Goal: Information Seeking & Learning: Learn about a topic

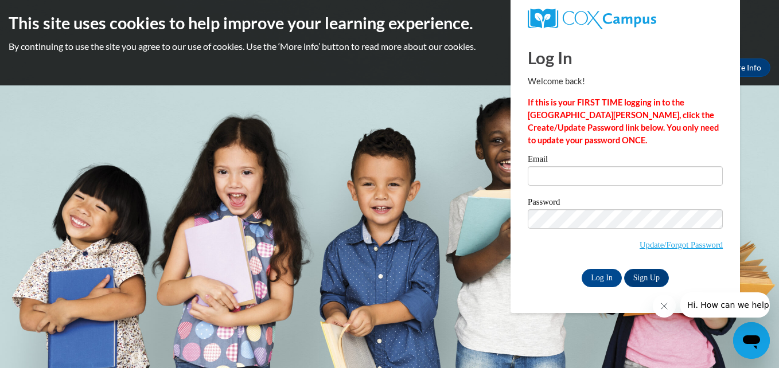
type input "alexamart111306@gmail.com"
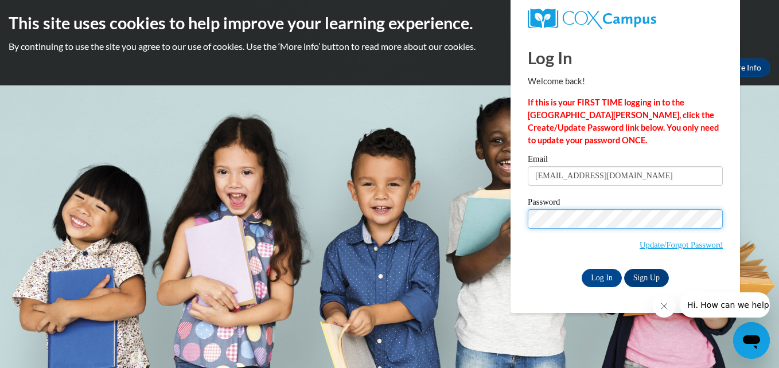
click at [582, 269] on input "Log In" at bounding box center [602, 278] width 40 height 18
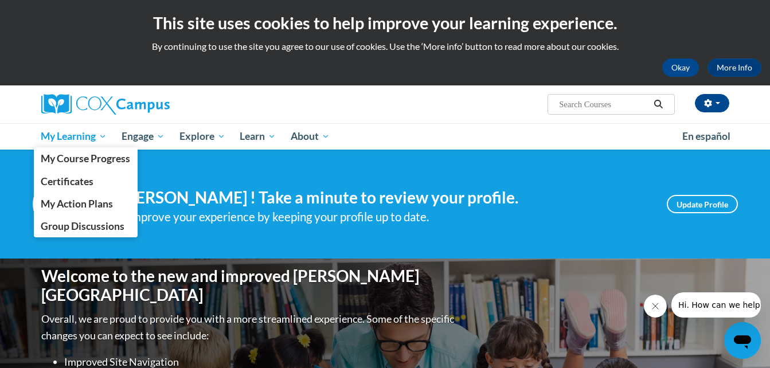
click at [88, 133] on span "My Learning" at bounding box center [74, 137] width 66 height 14
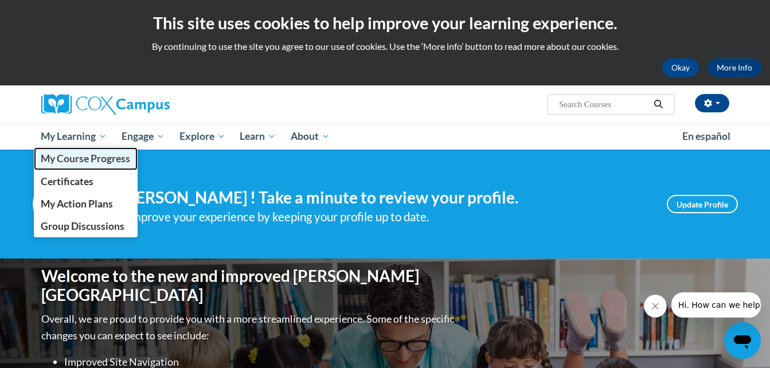
click at [104, 164] on span "My Course Progress" at bounding box center [85, 159] width 89 height 12
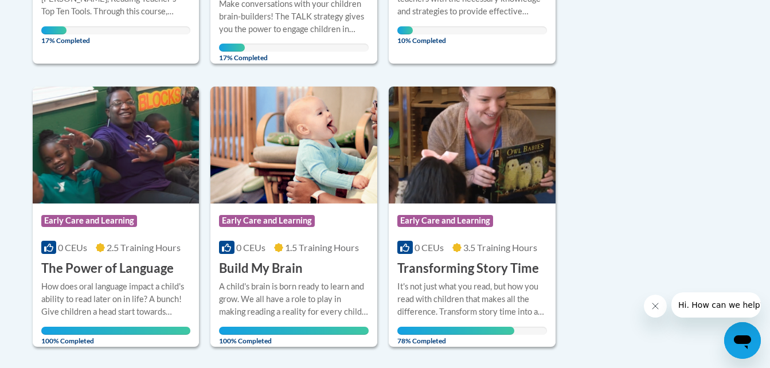
scroll to position [837, 0]
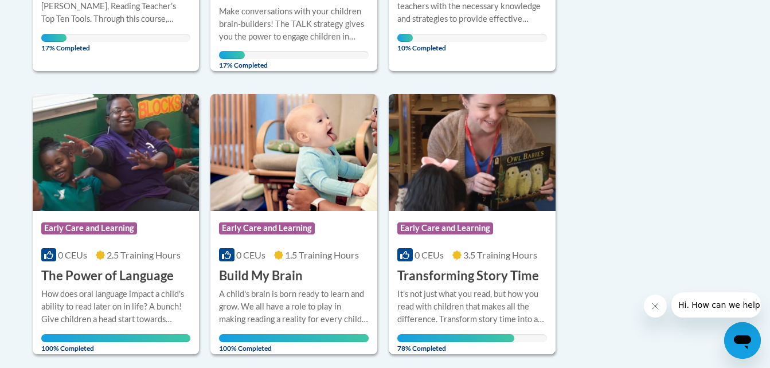
click at [511, 250] on span "3.5 Training Hours" at bounding box center [501, 255] width 74 height 11
click at [479, 267] on h3 "Transforming Story Time" at bounding box center [469, 276] width 142 height 18
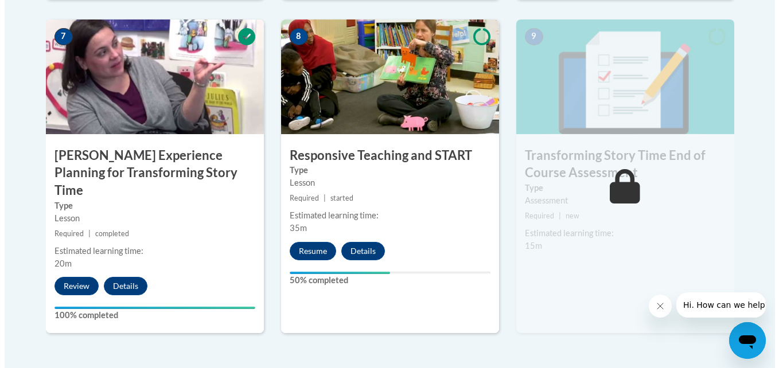
scroll to position [1000, 0]
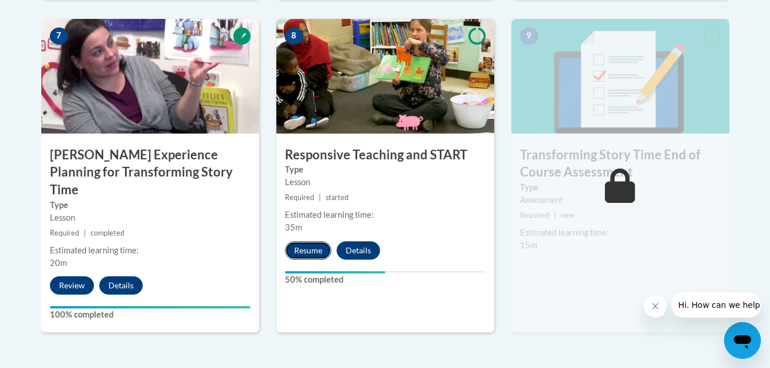
click at [302, 248] on button "Resume" at bounding box center [308, 251] width 46 height 18
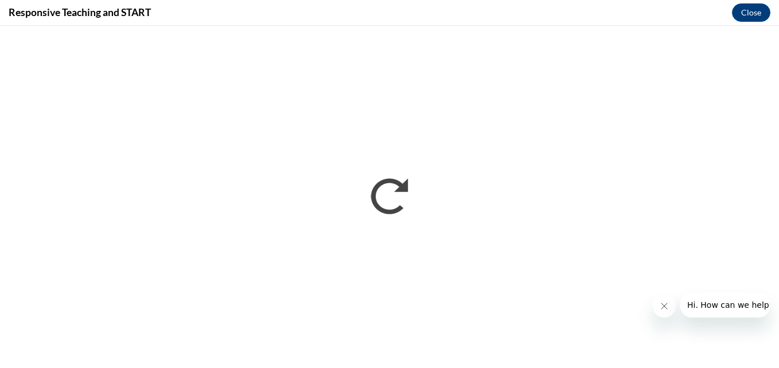
scroll to position [0, 0]
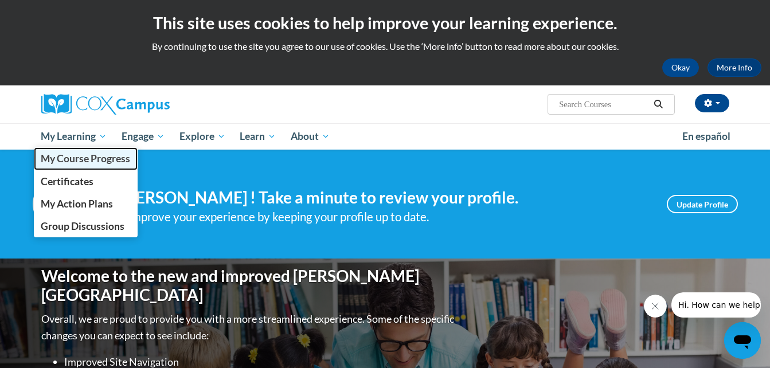
click at [107, 165] on link "My Course Progress" at bounding box center [86, 158] width 104 height 22
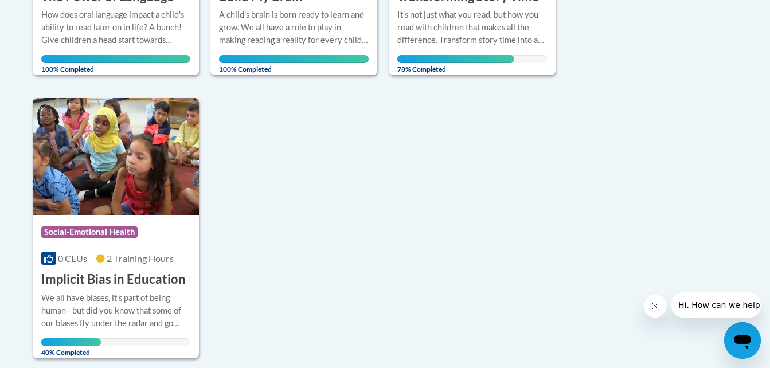
scroll to position [1118, 0]
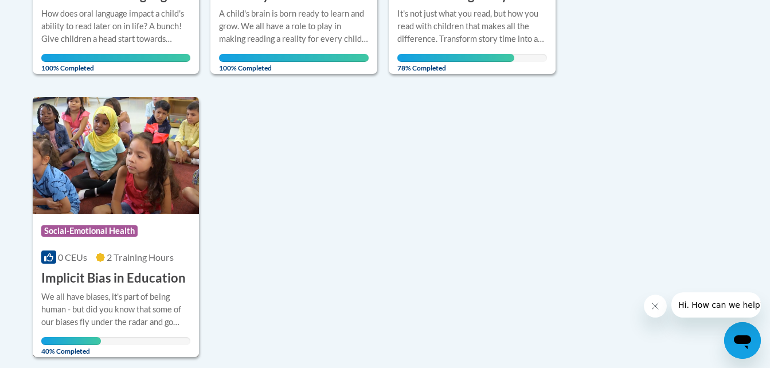
click at [117, 291] on div "We all have biases, it's part of being human - but did you know that some of ou…" at bounding box center [116, 310] width 150 height 38
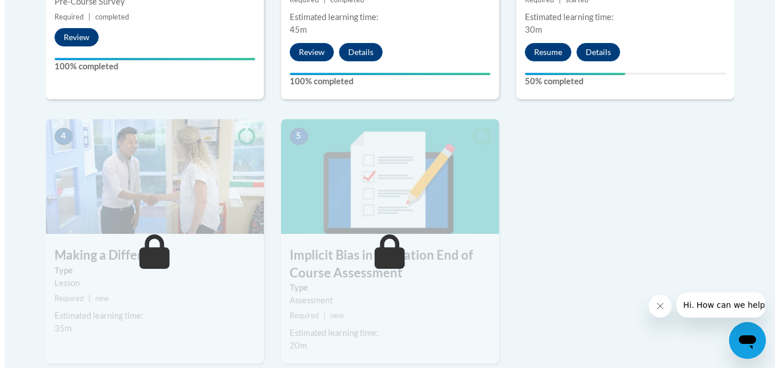
scroll to position [567, 0]
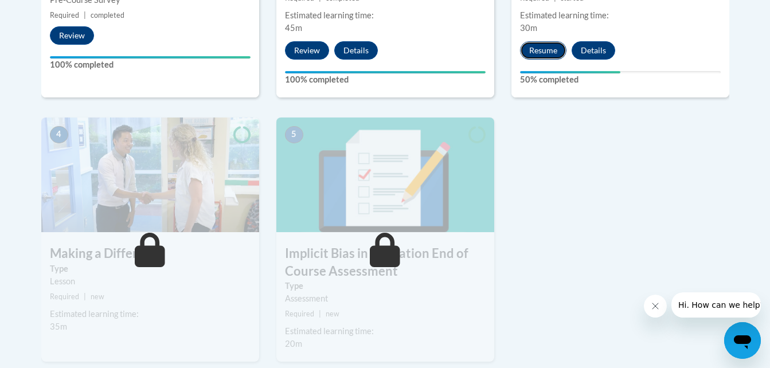
click at [536, 52] on button "Resume" at bounding box center [543, 50] width 46 height 18
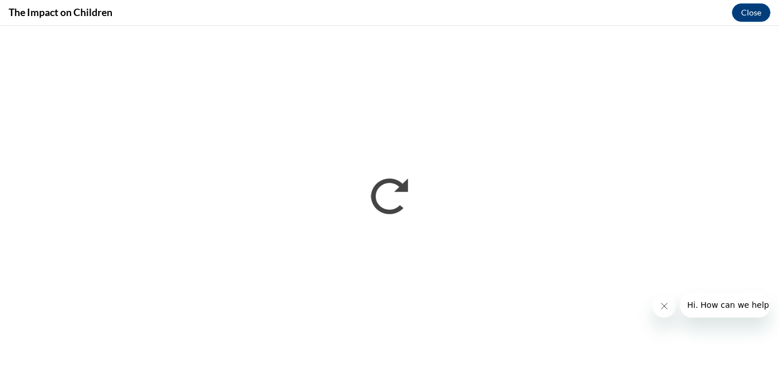
scroll to position [0, 0]
